Goal: Transaction & Acquisition: Purchase product/service

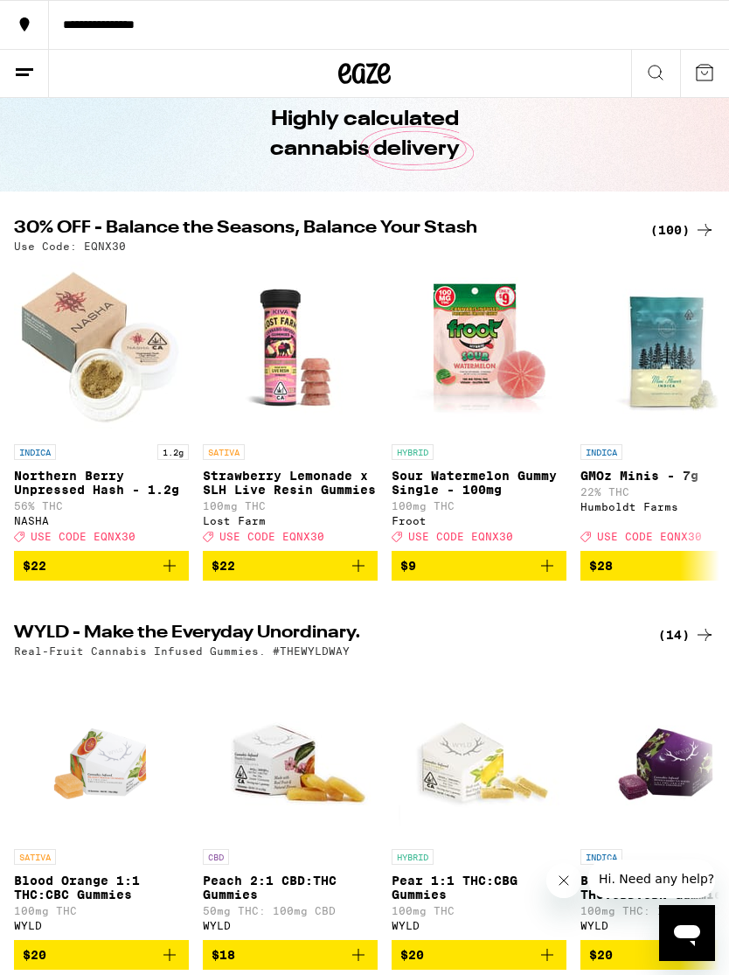
click at [678, 237] on div "(100)" at bounding box center [682, 229] width 65 height 21
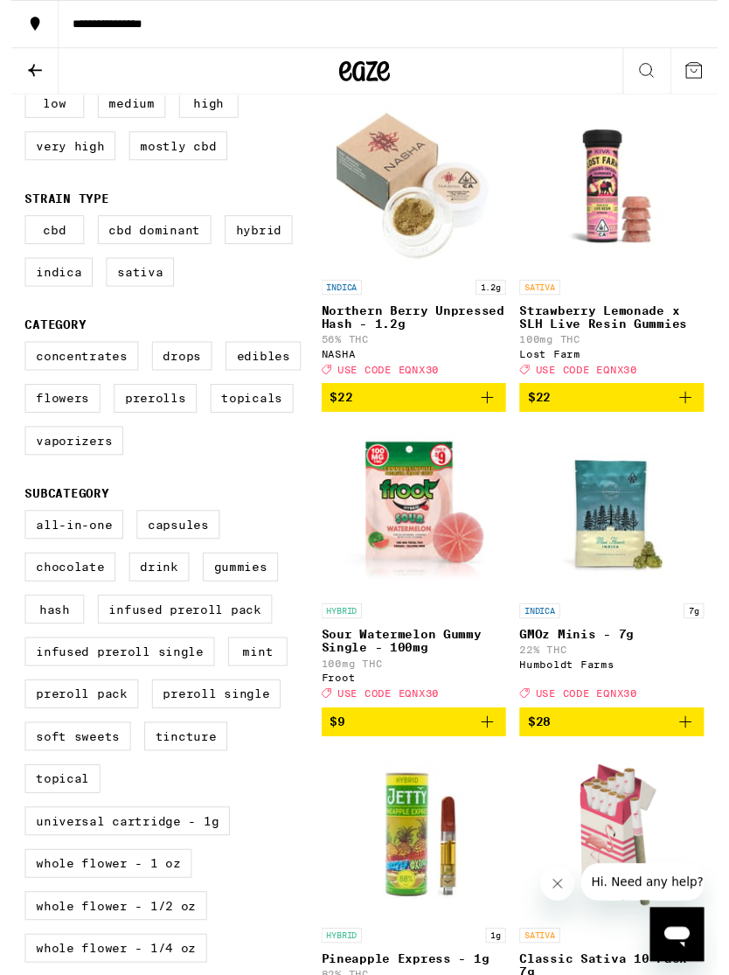
scroll to position [288, 0]
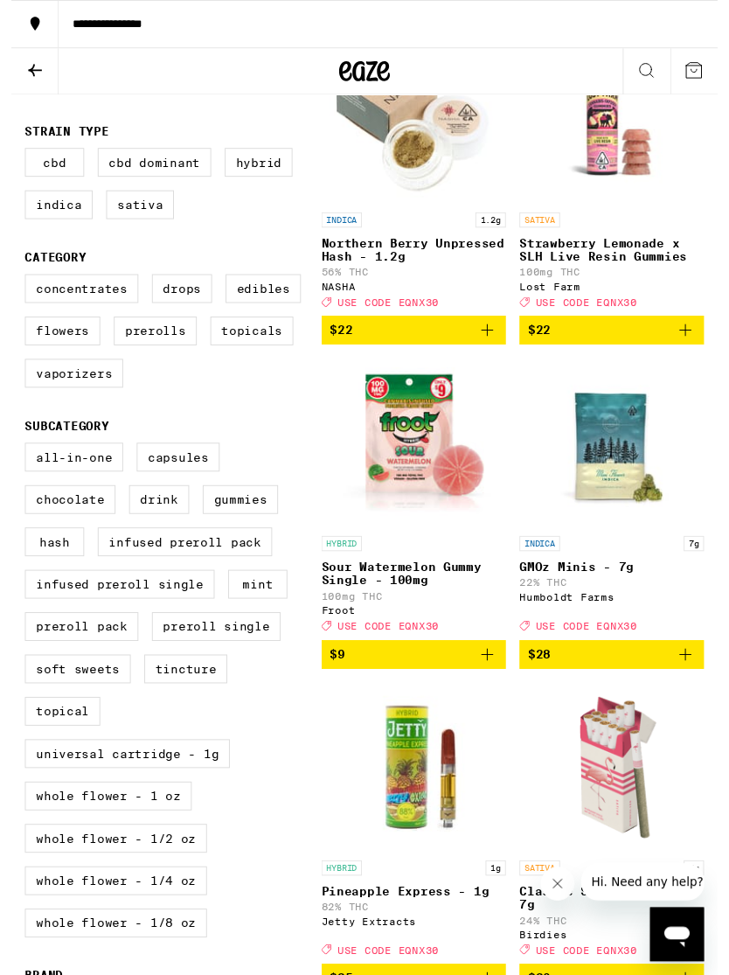
click at [52, 357] on label "Flowers" at bounding box center [53, 342] width 78 height 30
click at [18, 287] on input "Flowers" at bounding box center [17, 286] width 1 height 1
checkbox input "true"
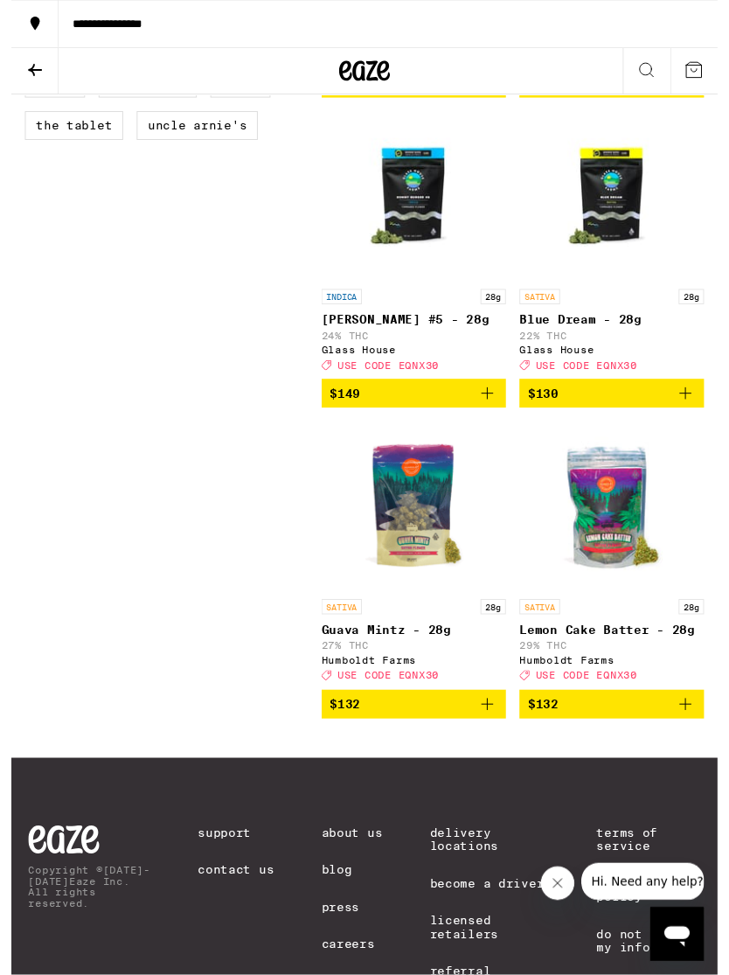
scroll to position [1505, 0]
click at [410, 581] on img "Open page for Guava Mintz - 28g from Humboldt Farms" at bounding box center [415, 521] width 175 height 175
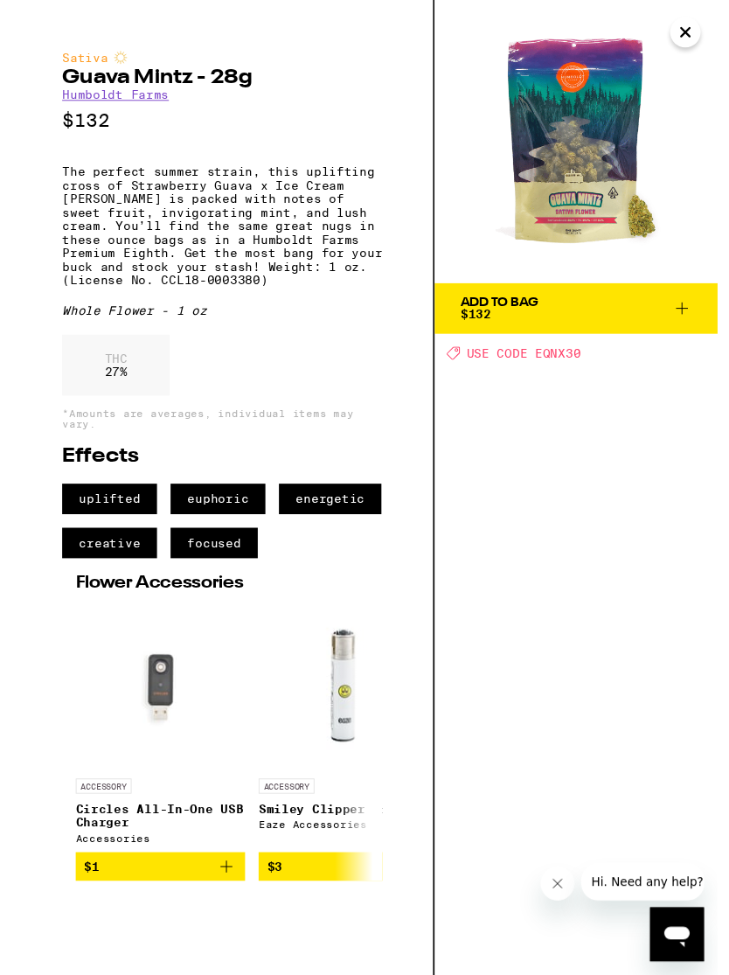
click at [687, 309] on icon at bounding box center [692, 318] width 21 height 21
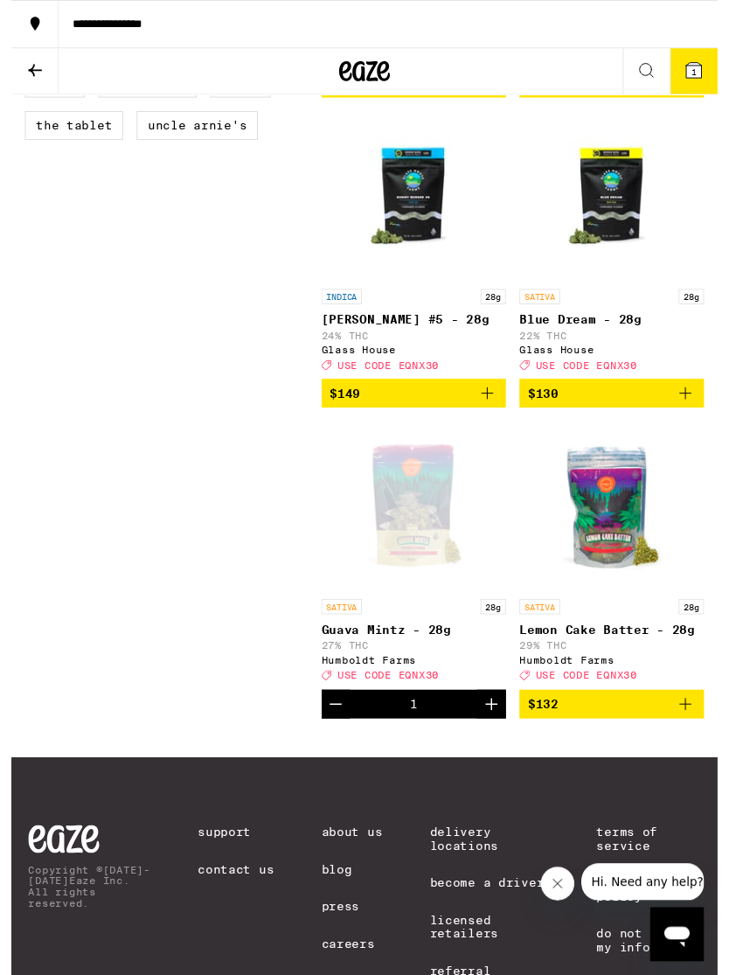
click at [678, 73] on button at bounding box center [655, 74] width 49 height 48
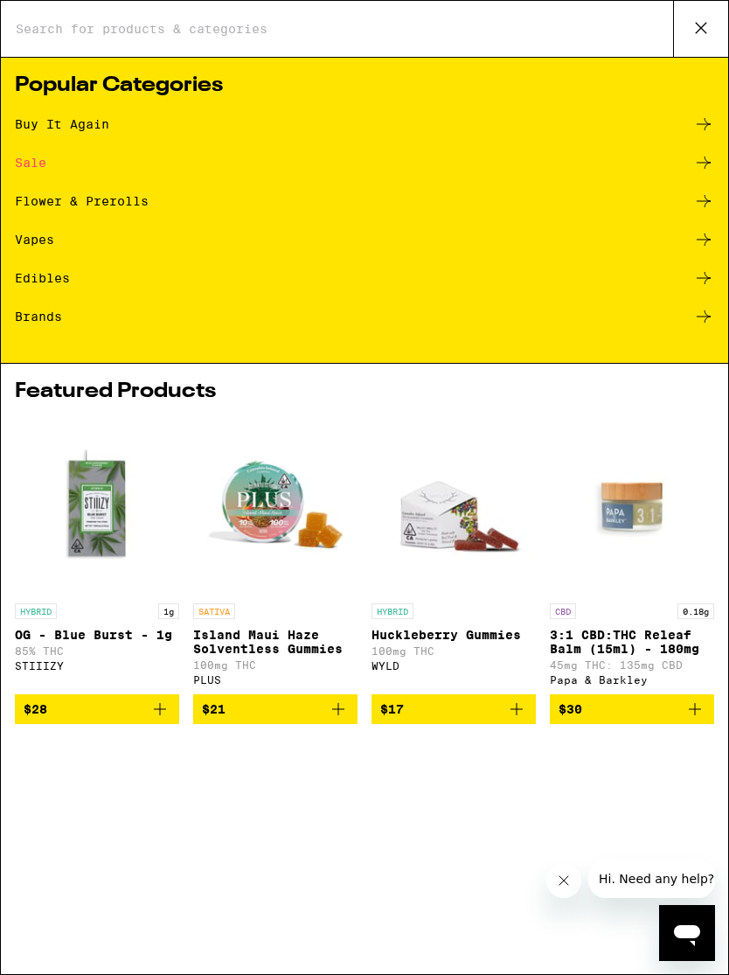
click at [535, 422] on img "Open page for Huckleberry Gummies from WYLD" at bounding box center [454, 507] width 164 height 175
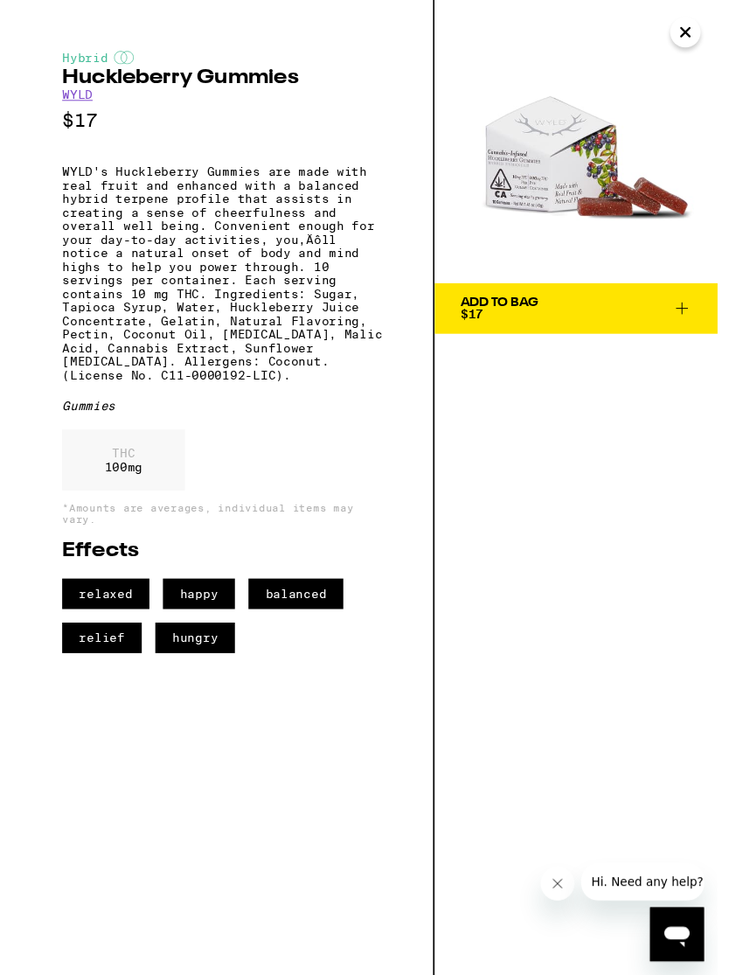
click at [677, 52] on img at bounding box center [583, 146] width 292 height 292
click at [694, 22] on icon "Close" at bounding box center [695, 33] width 21 height 26
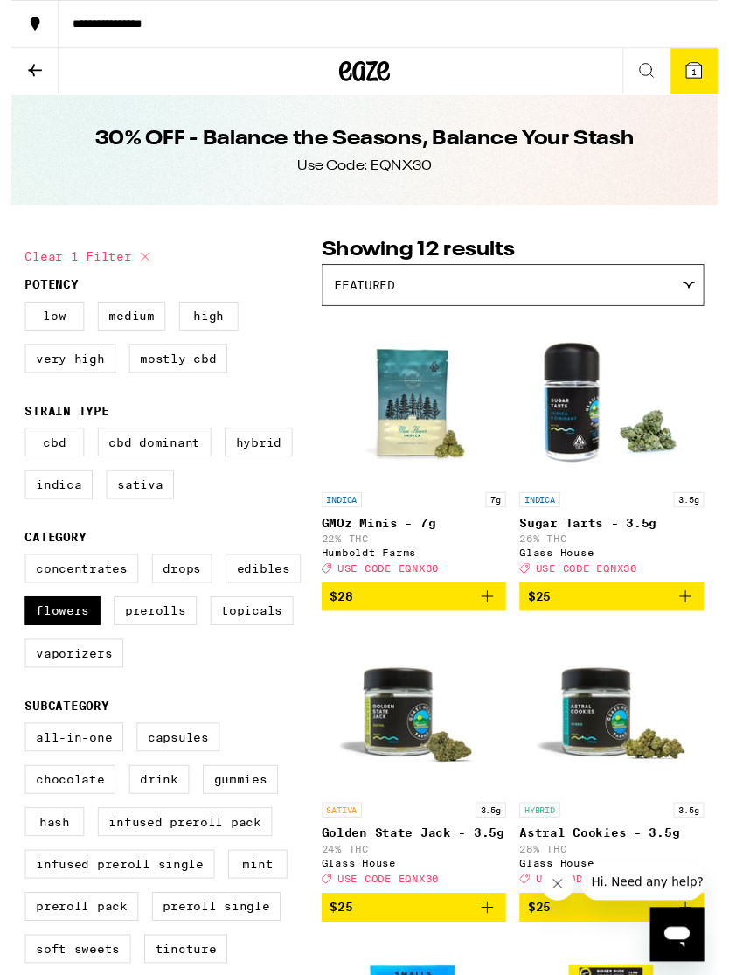
click at [709, 72] on icon at bounding box center [705, 73] width 16 height 16
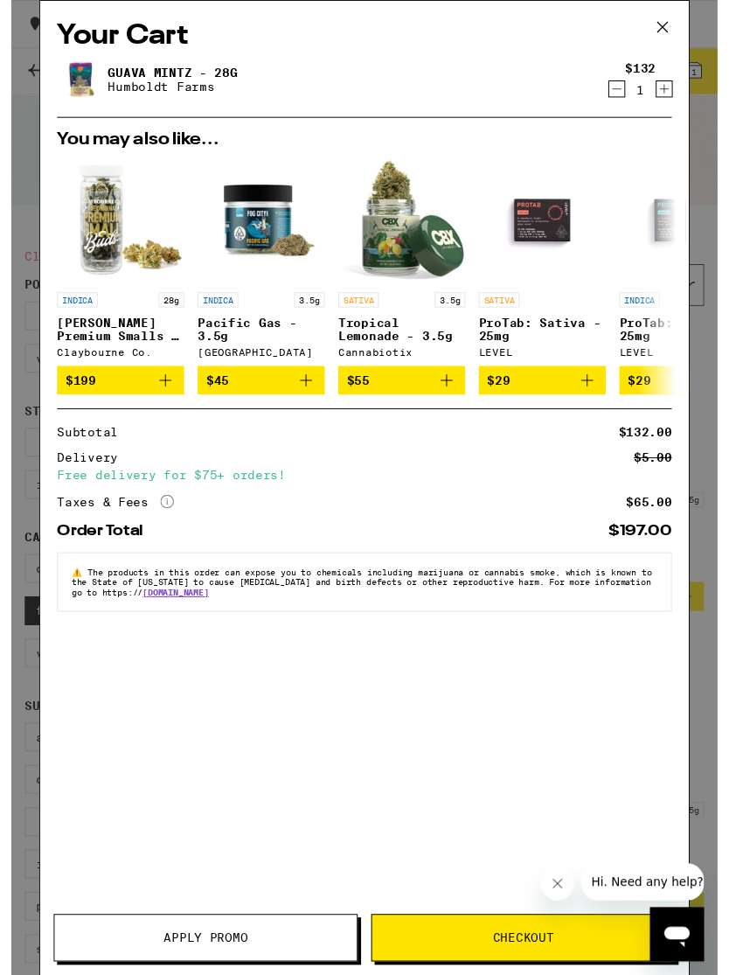
click at [675, 28] on icon at bounding box center [672, 28] width 26 height 26
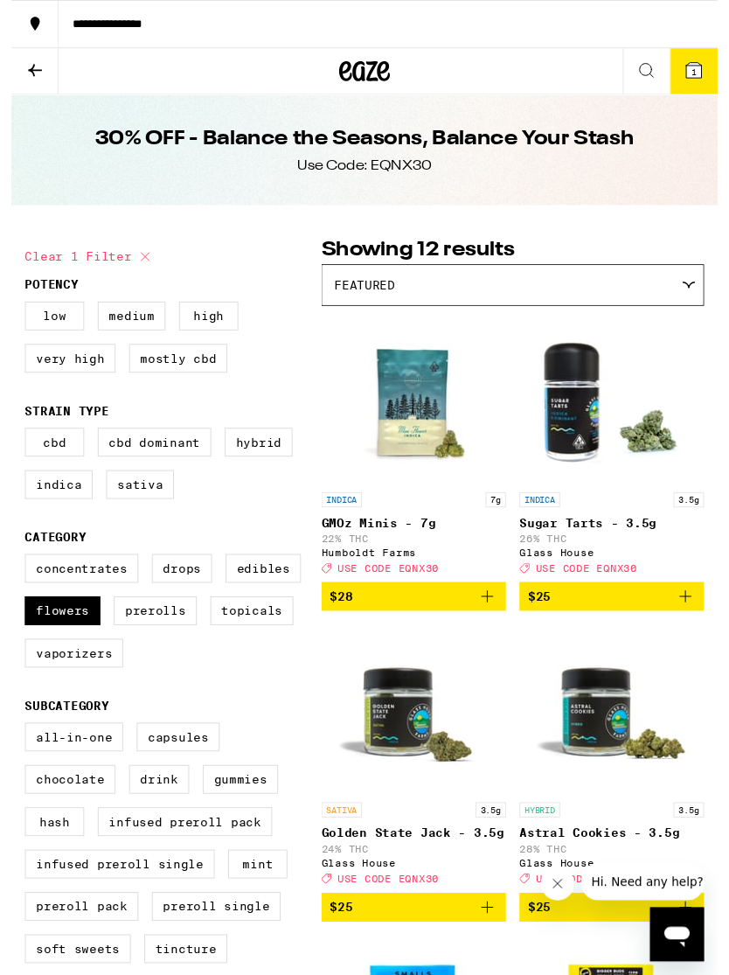
click at [704, 80] on span "1" at bounding box center [704, 74] width 5 height 10
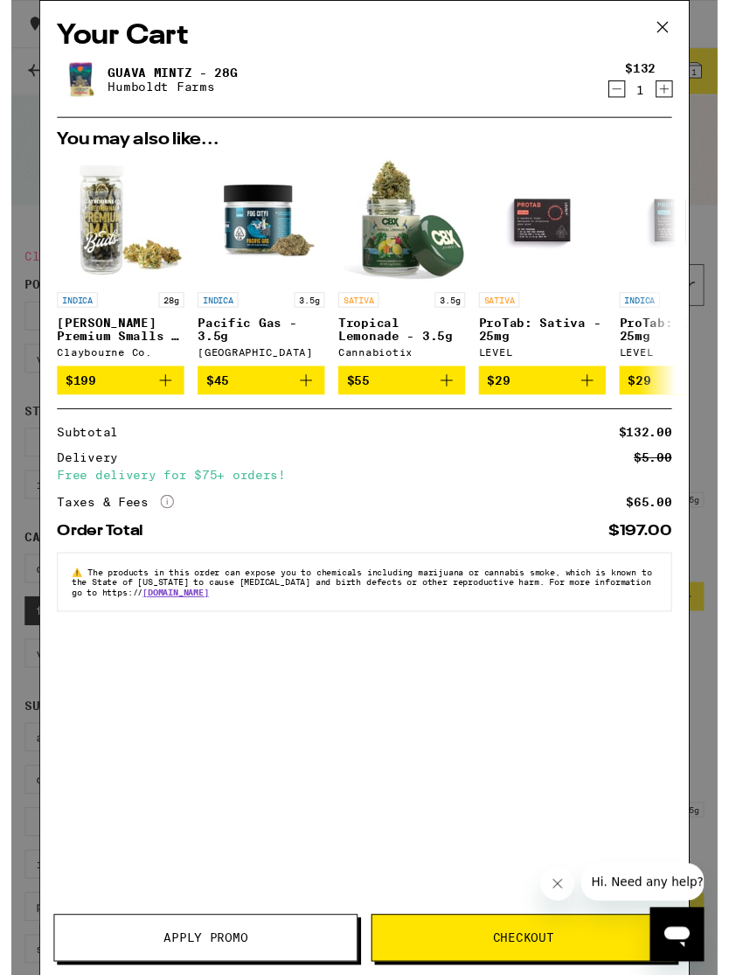
click at [238, 958] on button "Apply Promo" at bounding box center [201, 967] width 314 height 49
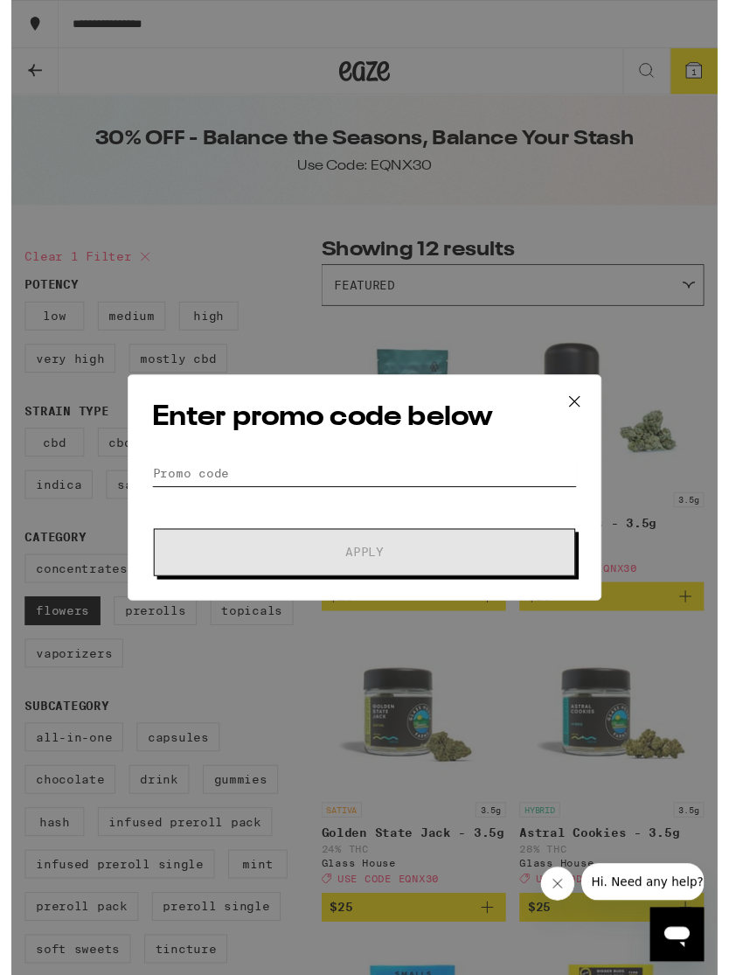
click at [161, 491] on input "Promo Code" at bounding box center [364, 489] width 439 height 26
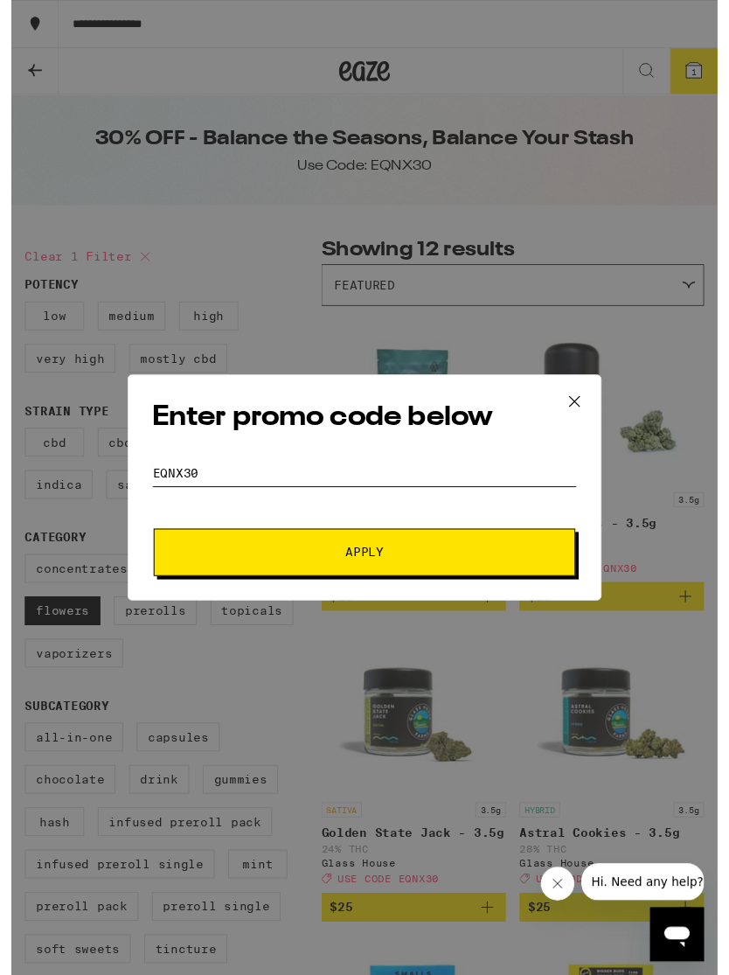
type input "Eqnx30"
click at [297, 576] on span "Apply" at bounding box center [364, 570] width 315 height 12
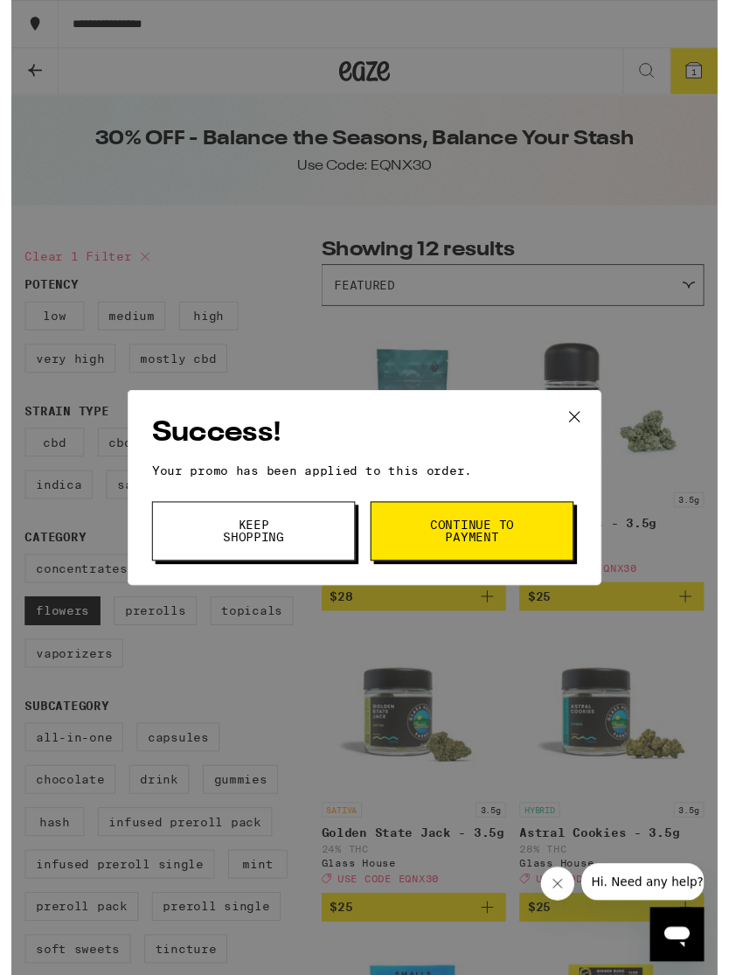
click at [553, 539] on button "Continue to payment" at bounding box center [476, 548] width 210 height 61
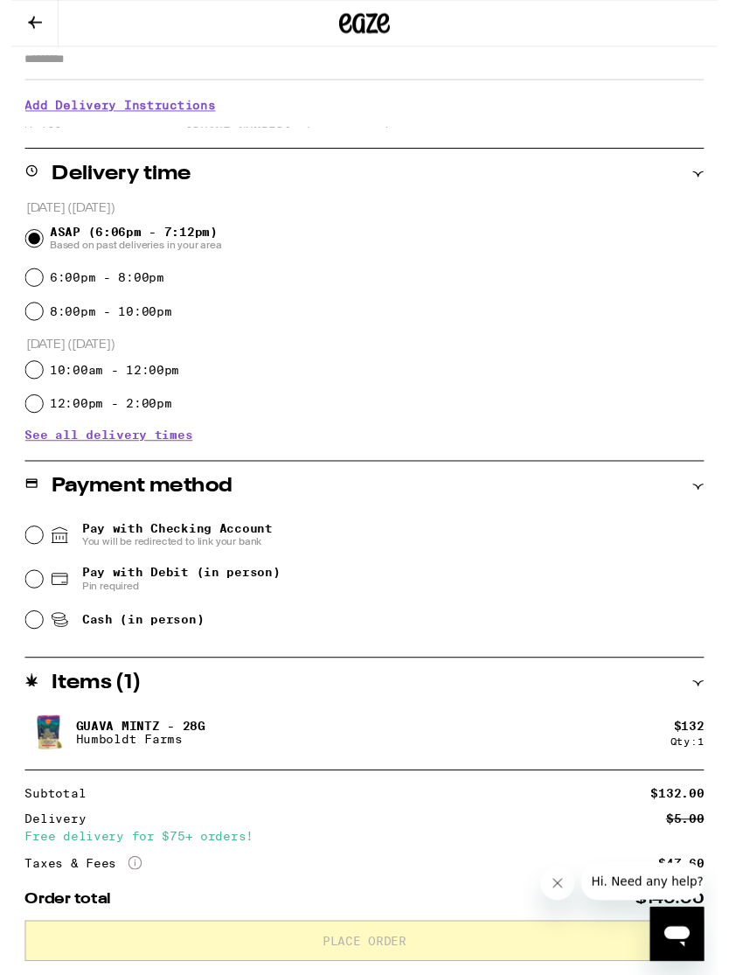
scroll to position [365, 0]
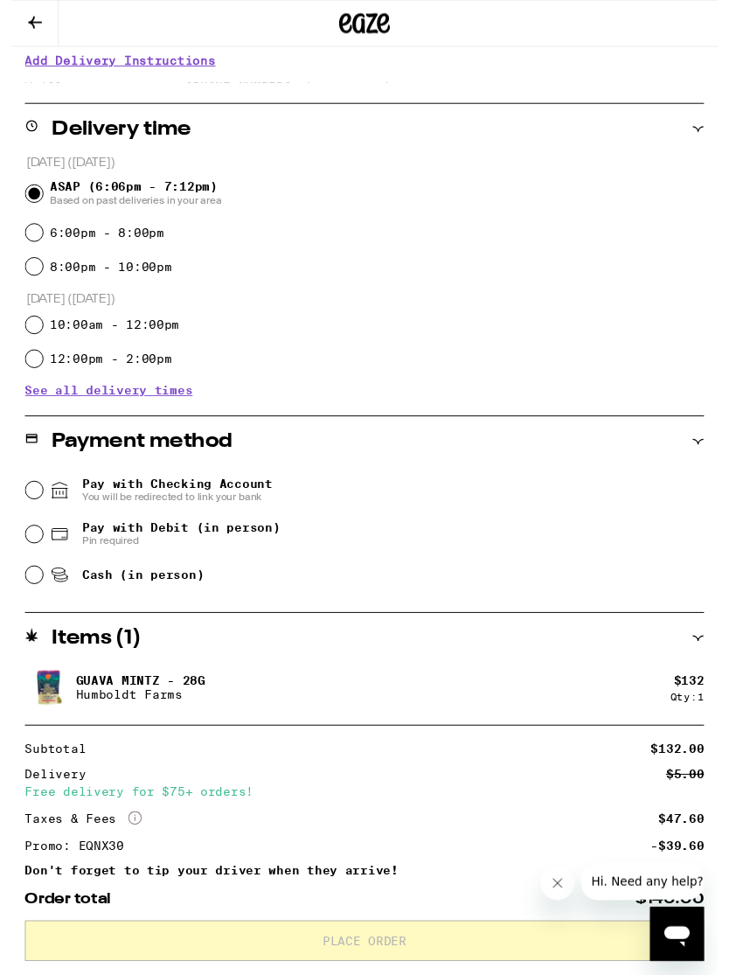
click at [29, 559] on input "Pay with Debit (in person) Pin required" at bounding box center [23, 551] width 17 height 17
radio input "true"
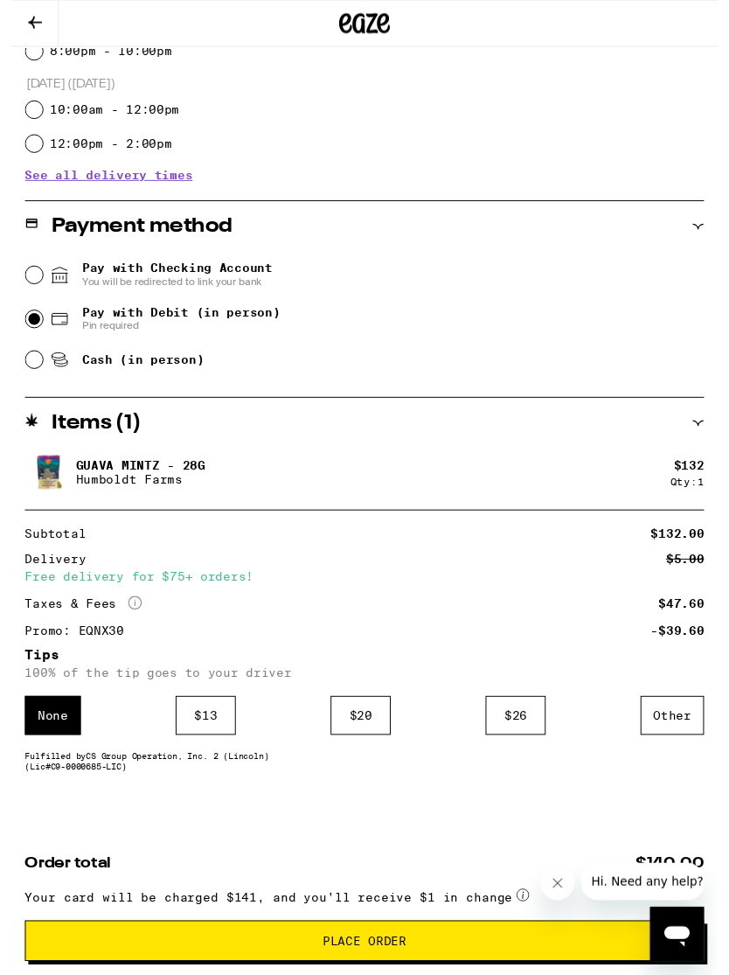
scroll to position [614, 0]
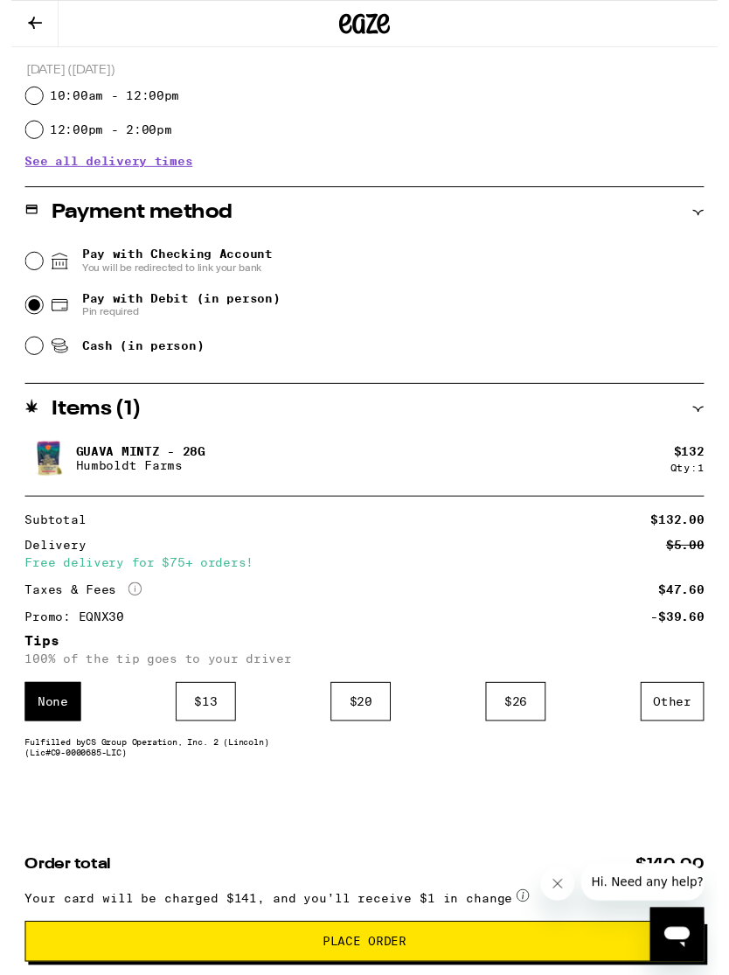
click at [371, 713] on div "$ 20" at bounding box center [361, 724] width 62 height 40
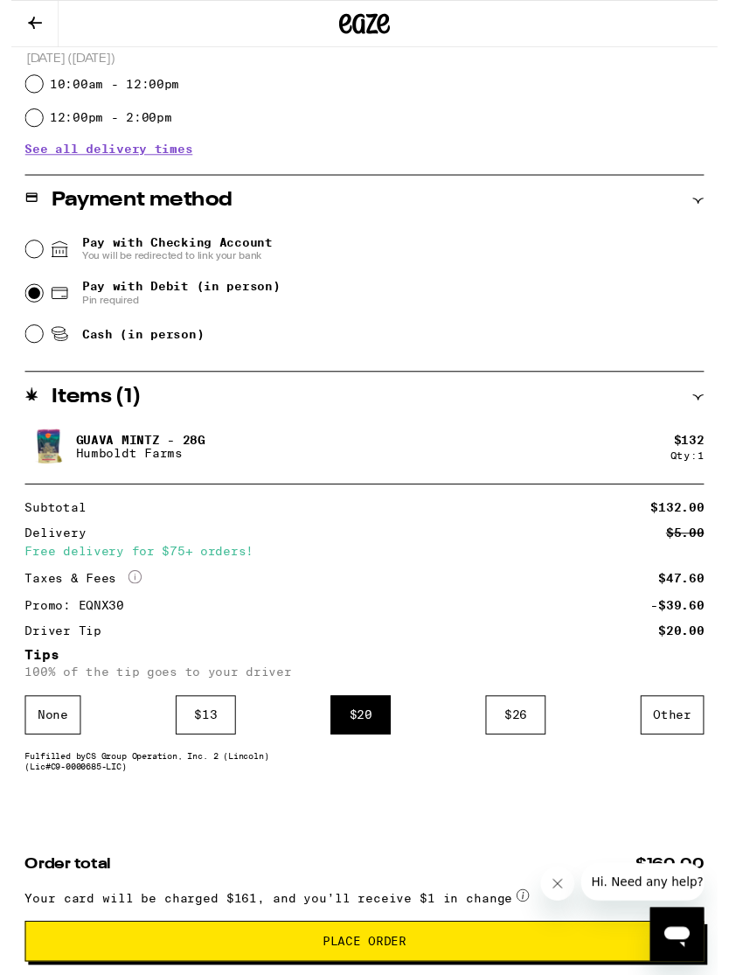
click at [444, 971] on span "Place Order" at bounding box center [364, 971] width 671 height 12
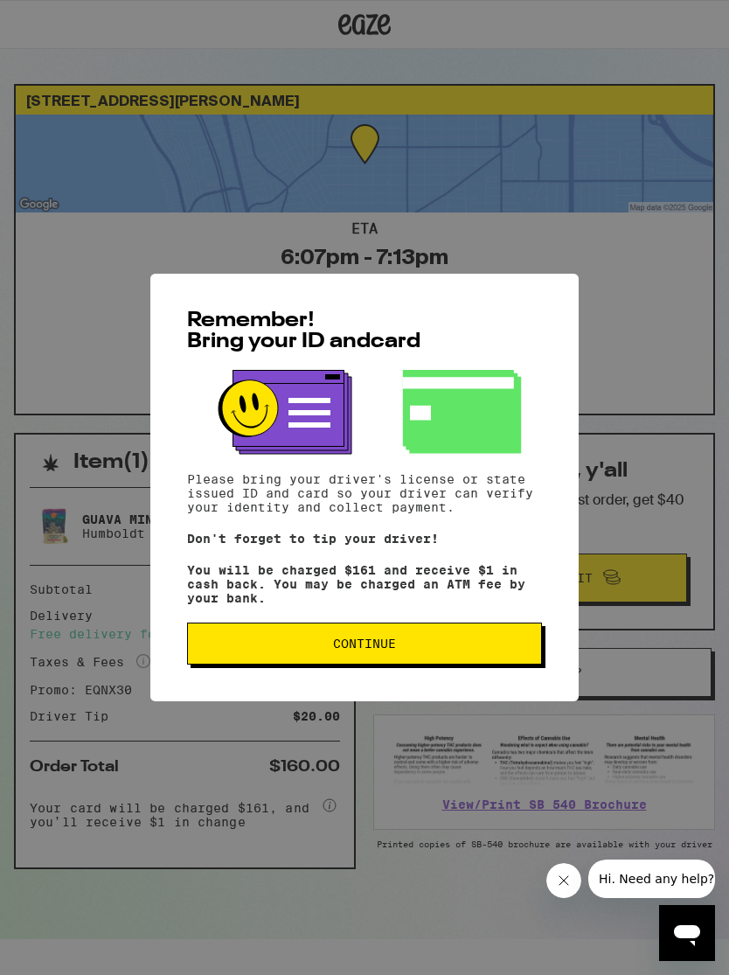
click at [483, 650] on span "Continue" at bounding box center [364, 643] width 325 height 12
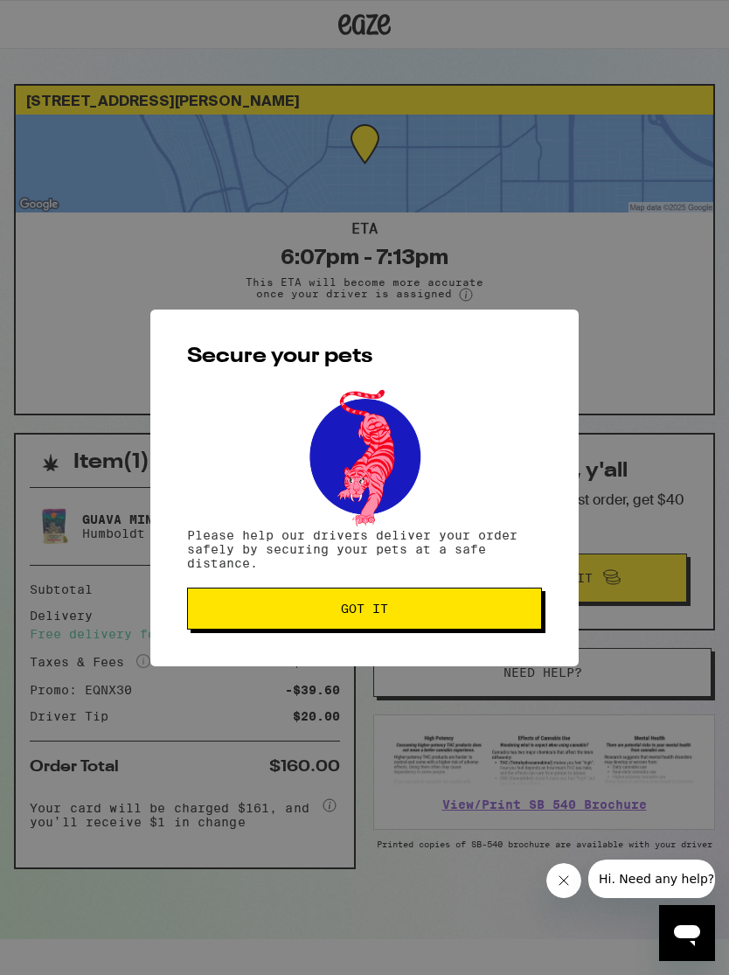
click at [501, 618] on button "Got it" at bounding box center [364, 608] width 355 height 42
